Goal: Task Accomplishment & Management: Use online tool/utility

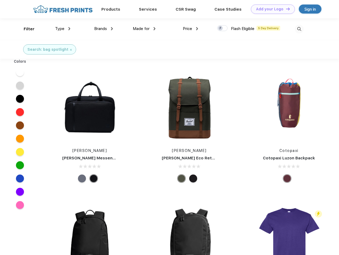
click at [271, 9] on link "Add your Logo Design Tool" at bounding box center [273, 9] width 44 height 9
click at [0, 0] on div "Design Tool" at bounding box center [0, 0] width 0 height 0
click at [286, 9] on link "Add your Logo Design Tool" at bounding box center [273, 9] width 44 height 9
click at [26, 29] on div "Filter" at bounding box center [29, 29] width 11 height 6
click at [63, 29] on span "Type" at bounding box center [59, 28] width 9 height 5
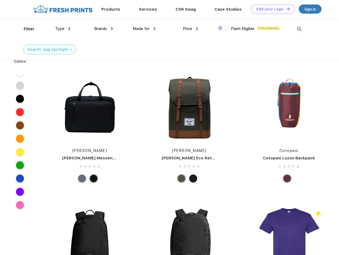
click at [104, 29] on span "Brands" at bounding box center [100, 28] width 13 height 5
click at [144, 29] on span "Made for" at bounding box center [141, 28] width 17 height 5
click at [191, 29] on span "Price" at bounding box center [187, 28] width 9 height 5
click at [222, 28] on div at bounding box center [222, 28] width 10 height 6
click at [221, 28] on input "checkbox" at bounding box center [218, 26] width 3 height 3
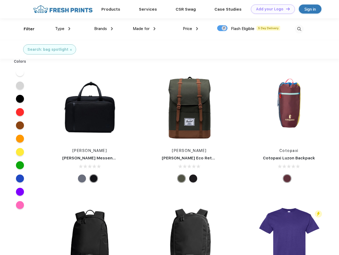
click at [299, 29] on img at bounding box center [299, 29] width 9 height 9
